Goal: Transaction & Acquisition: Book appointment/travel/reservation

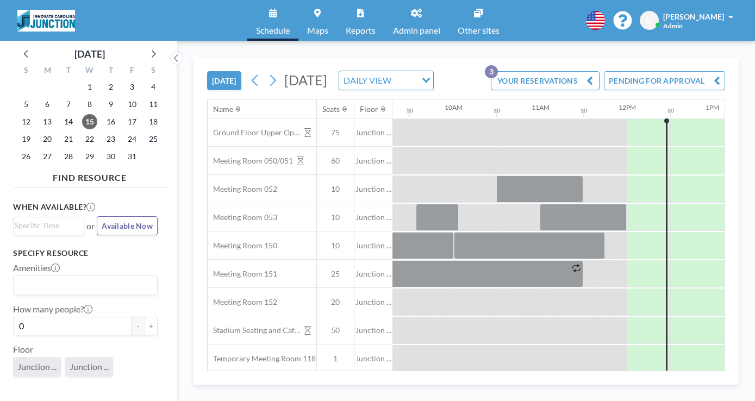
scroll to position [0, 812]
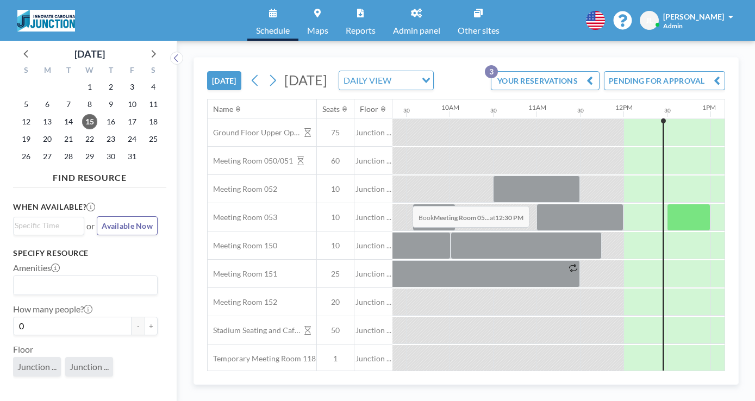
click at [667, 204] on div at bounding box center [688, 217] width 43 height 27
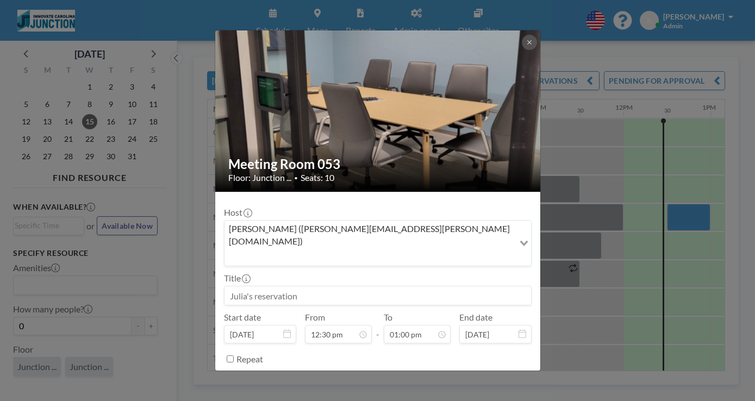
click at [369, 286] on input at bounding box center [377, 295] width 306 height 18
type input "R"
type input "n"
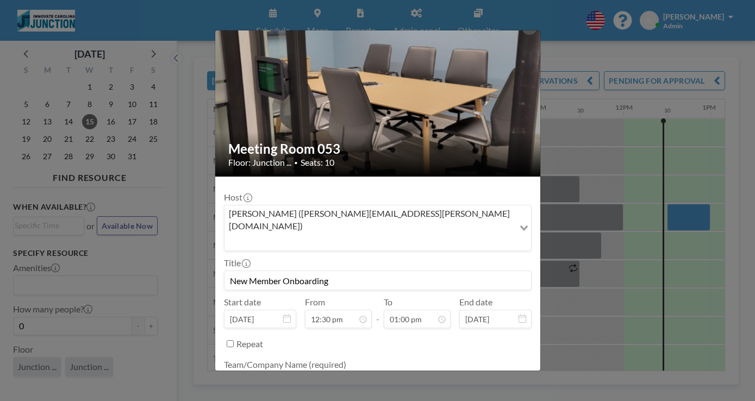
type input "New Member Onboarding"
click at [419, 372] on textarea at bounding box center [378, 381] width 308 height 18
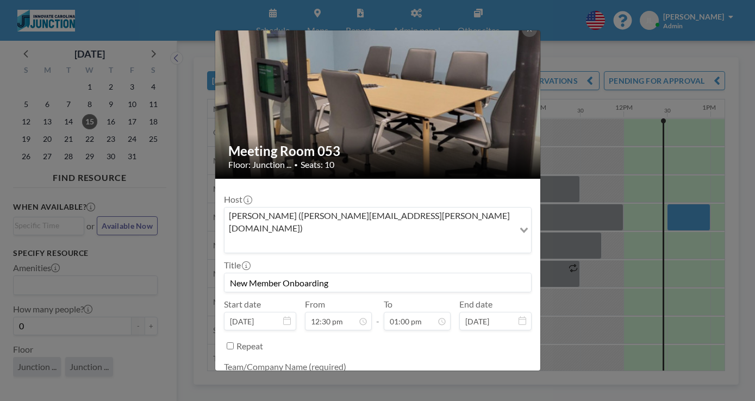
scroll to position [12, 0]
type textarea "Junction"
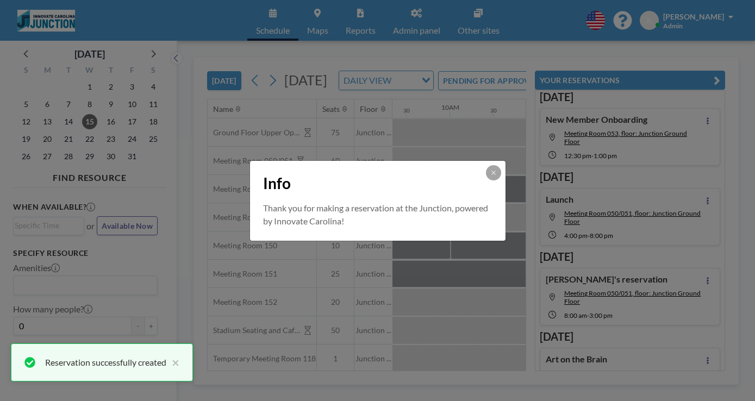
click at [464, 177] on div "Info" at bounding box center [377, 181] width 255 height 41
click at [486, 177] on button at bounding box center [493, 172] width 15 height 15
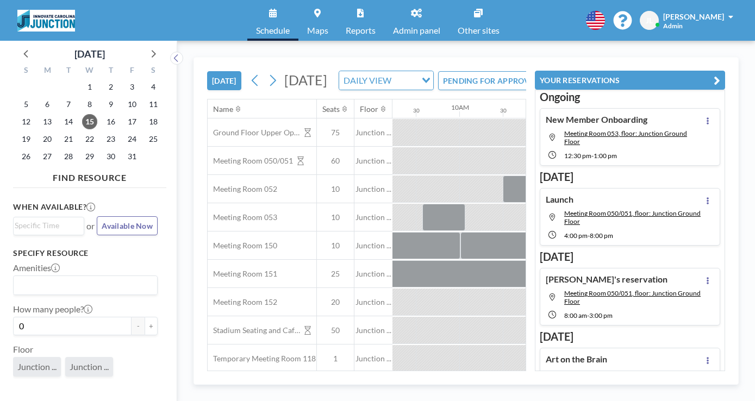
scroll to position [0, 812]
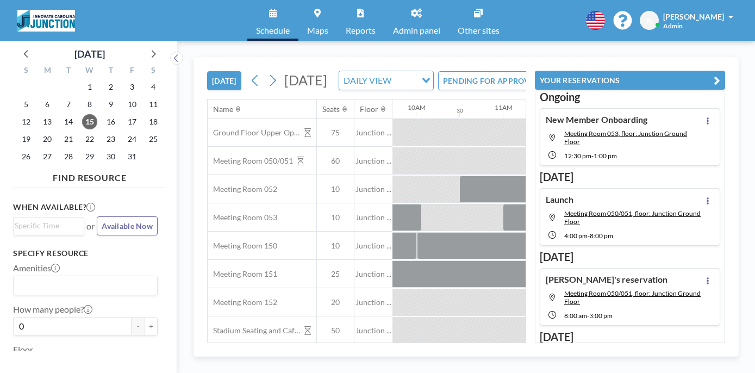
scroll to position [0, 848]
click at [416, 4] on link "Admin panel" at bounding box center [416, 20] width 65 height 41
